Goal: Register for event/course

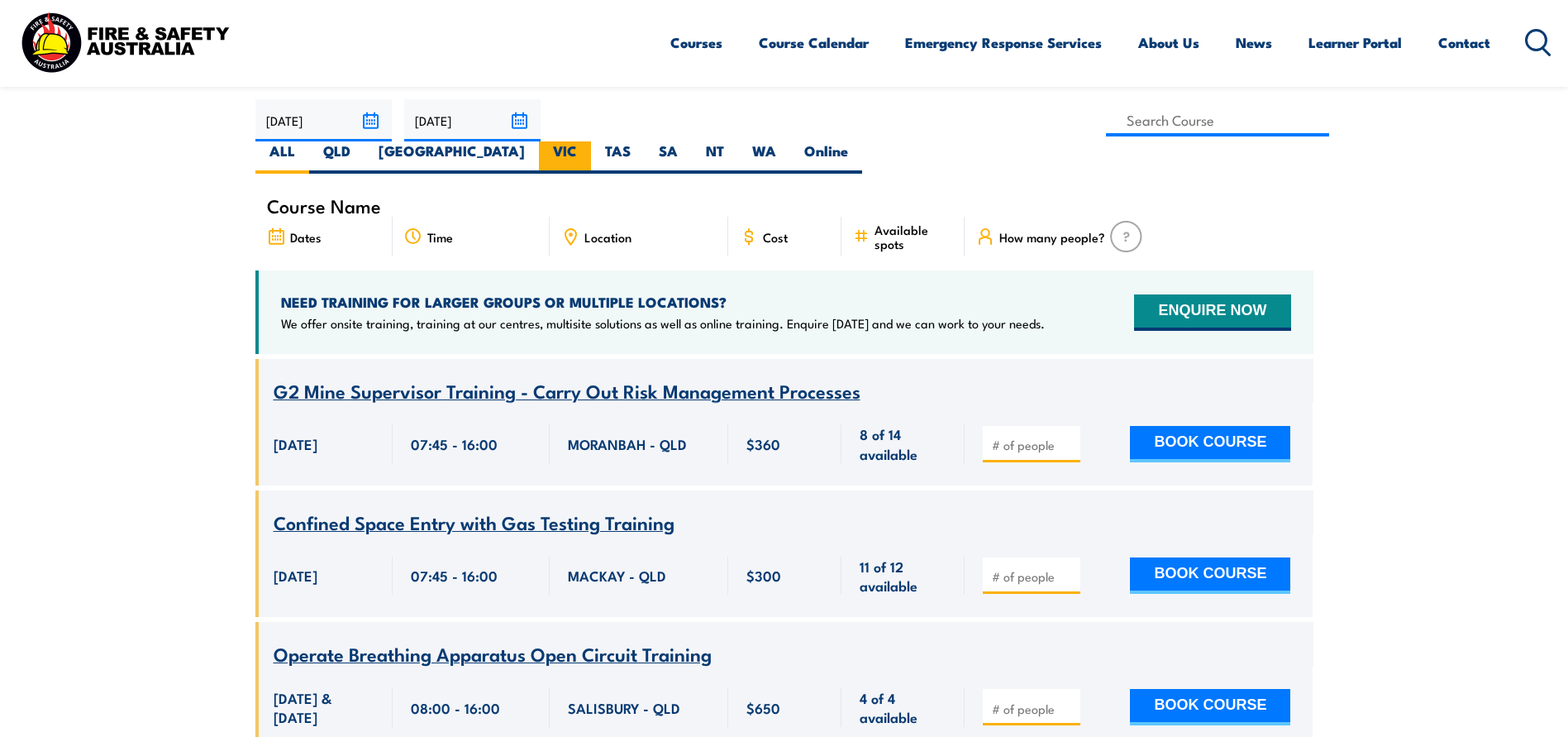
click at [591, 141] on label "VIC" at bounding box center [565, 157] width 52 height 32
click at [588, 141] on input "VIC" at bounding box center [583, 147] width 11 height 11
radio input "true"
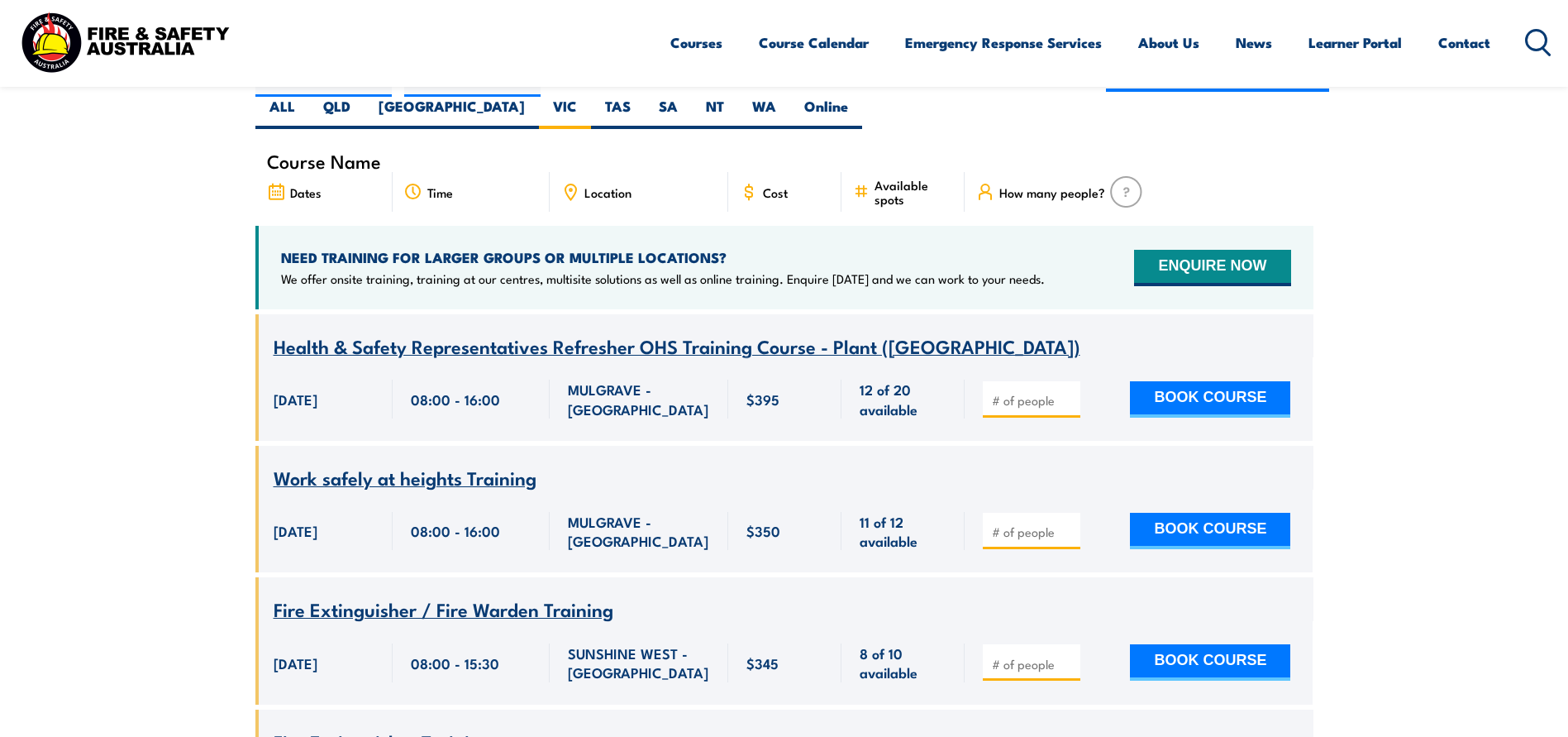
scroll to position [463, 0]
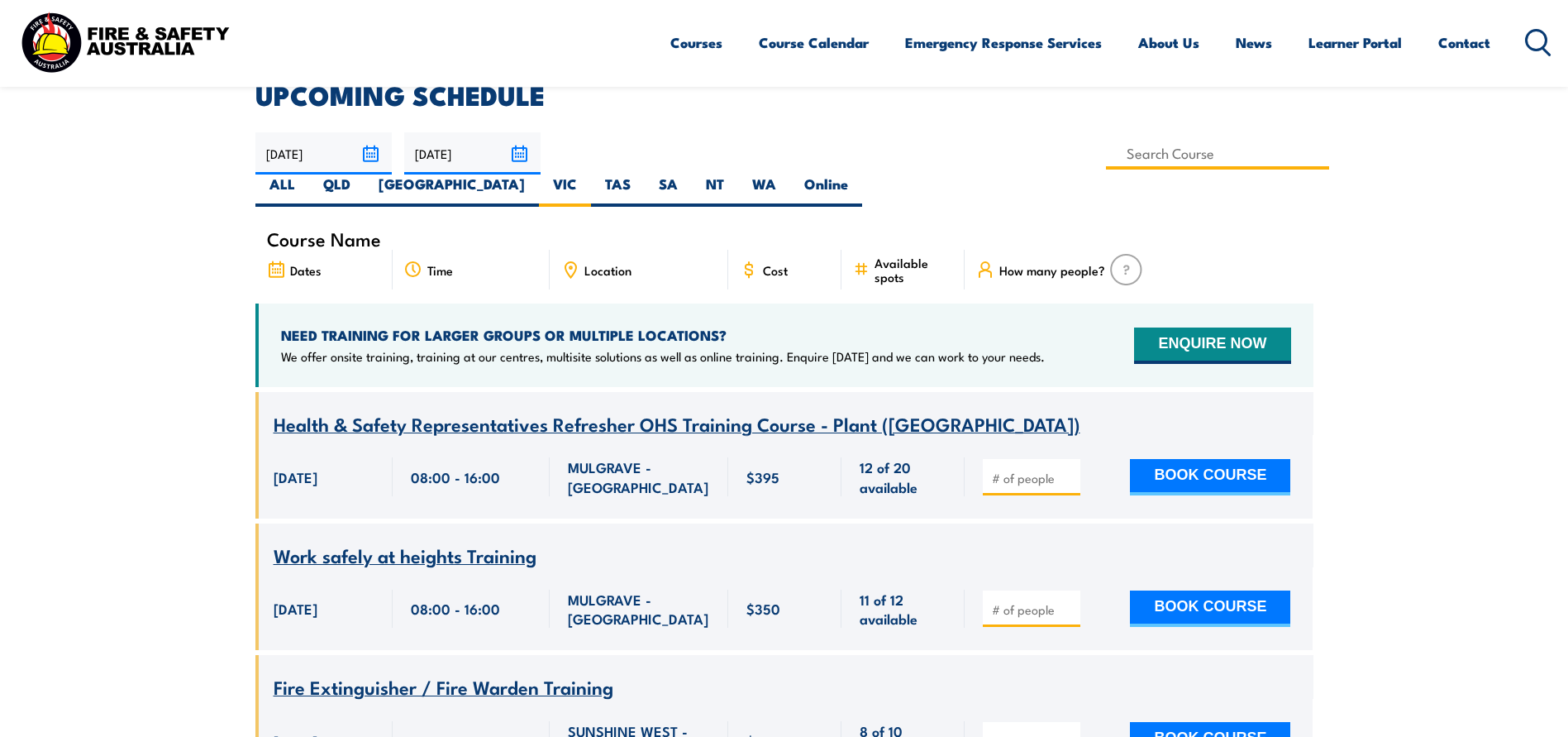
click at [1106, 155] on input at bounding box center [1218, 154] width 224 height 32
type input "Provide First Aid Training (Blended Learning)"
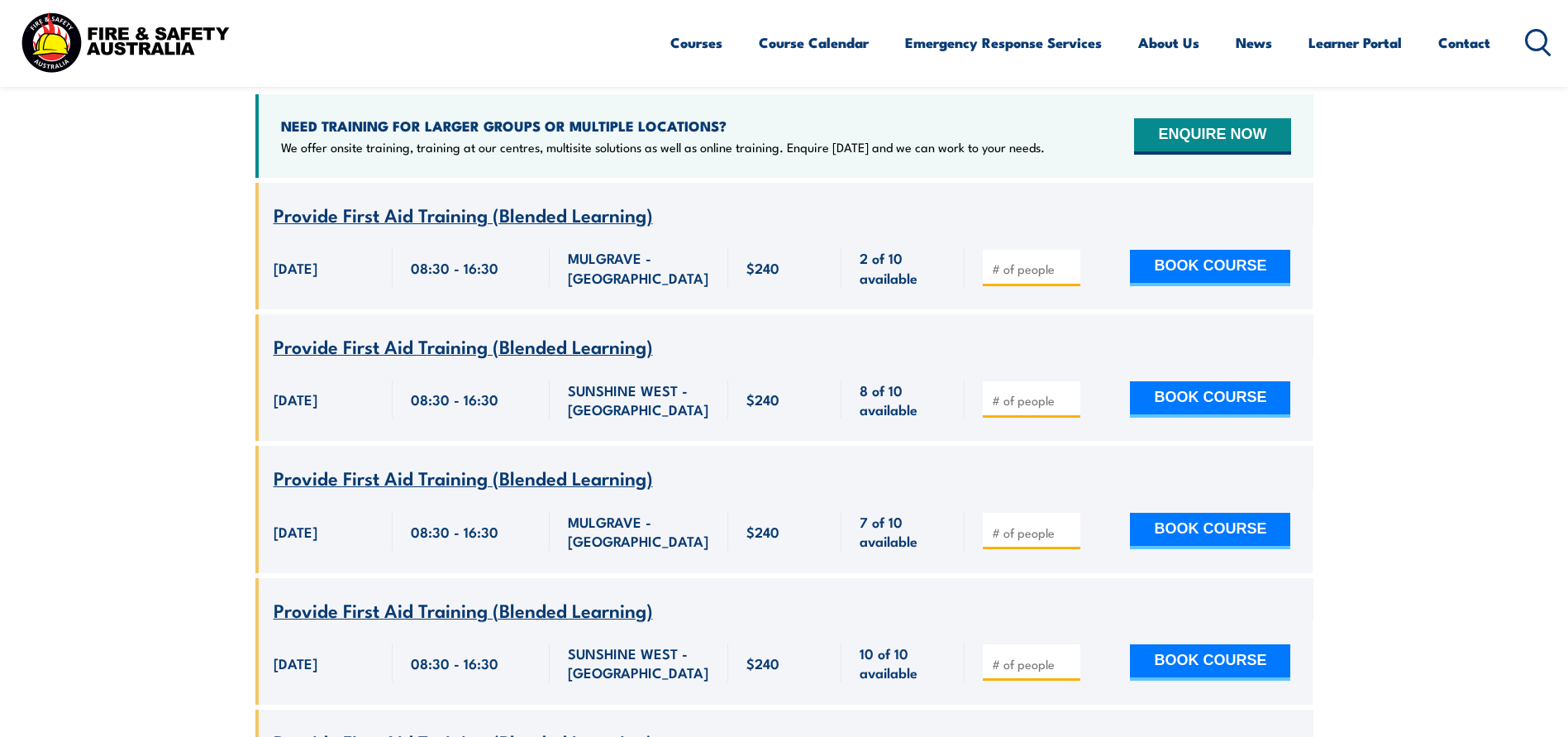
scroll to position [711, 0]
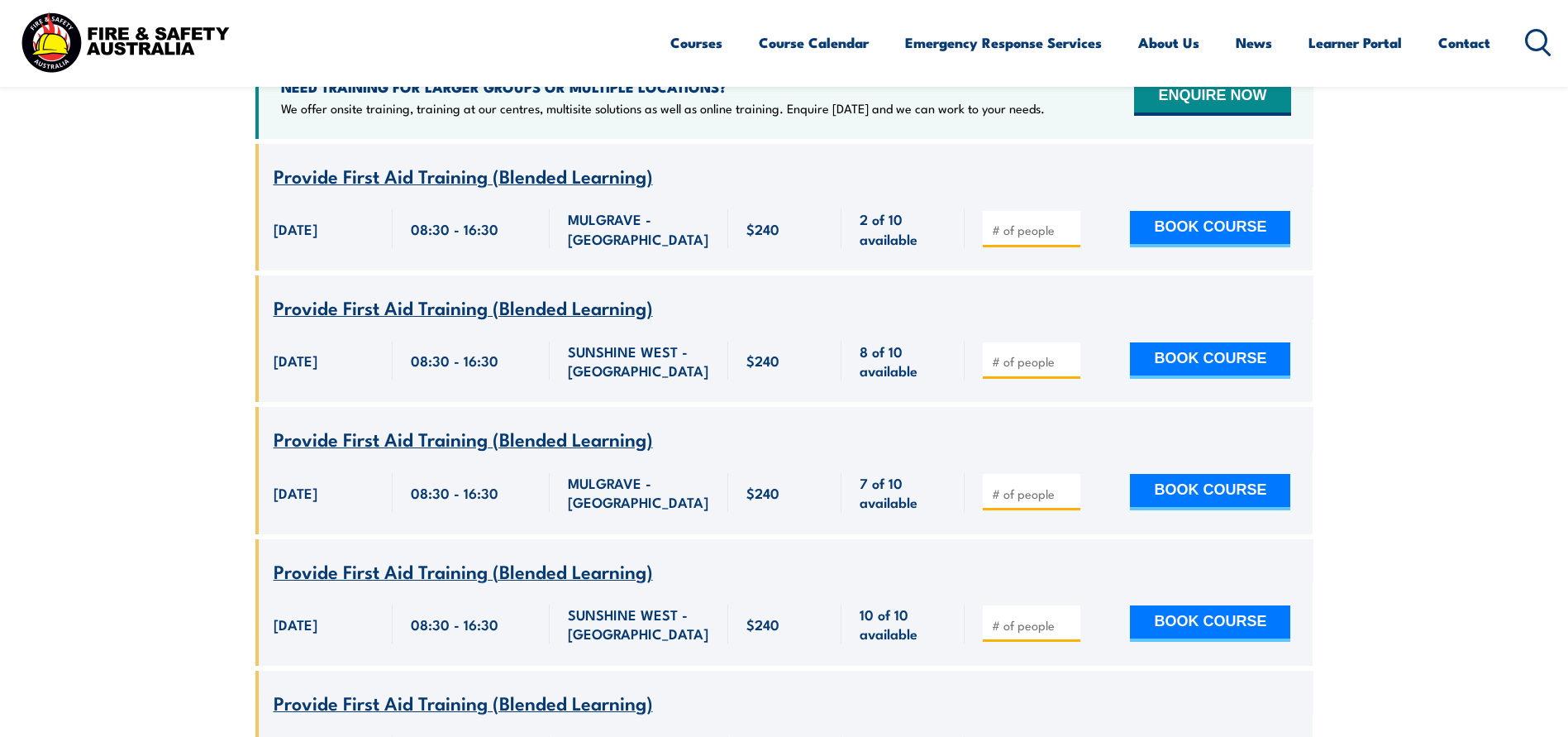
drag, startPoint x: 228, startPoint y: 242, endPoint x: 253, endPoint y: 270, distance: 37.5
click at [253, 270] on section "UPCOMING SCHEDULE 20/08/2025 19/10/2025" at bounding box center [784, 328] width 1568 height 987
